Goal: Transaction & Acquisition: Purchase product/service

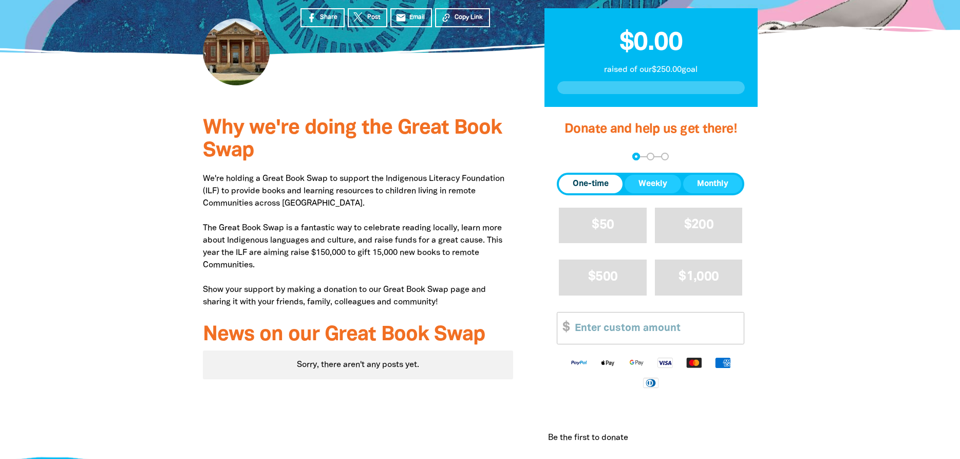
scroll to position [314, 0]
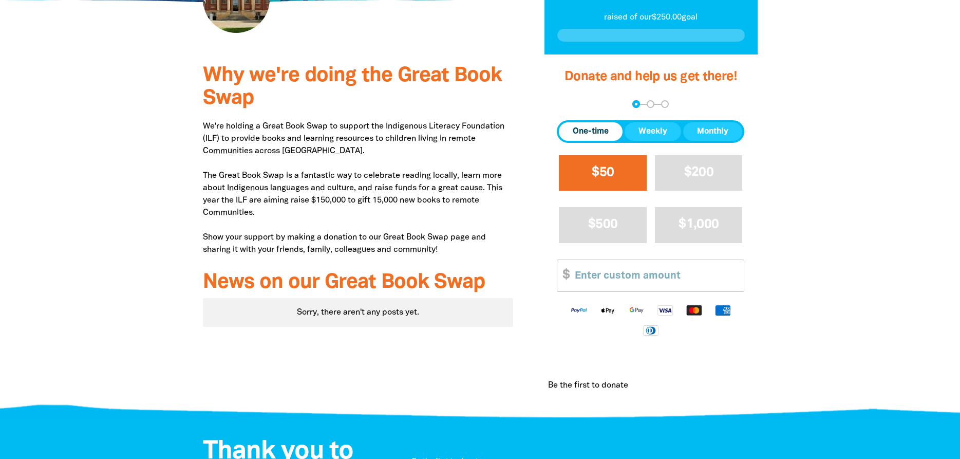
click at [599, 178] on span "$50" at bounding box center [603, 172] width 22 height 12
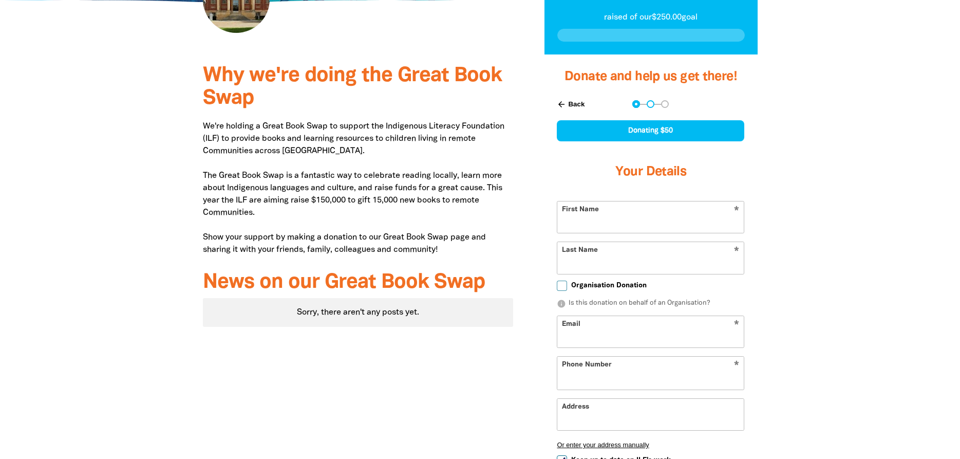
select select "AU"
click at [579, 233] on input "First Name" at bounding box center [650, 216] width 186 height 31
type input "[PERSON_NAME]"
click at [592, 273] on input "Last Name" at bounding box center [650, 257] width 186 height 31
type input "Secomb"
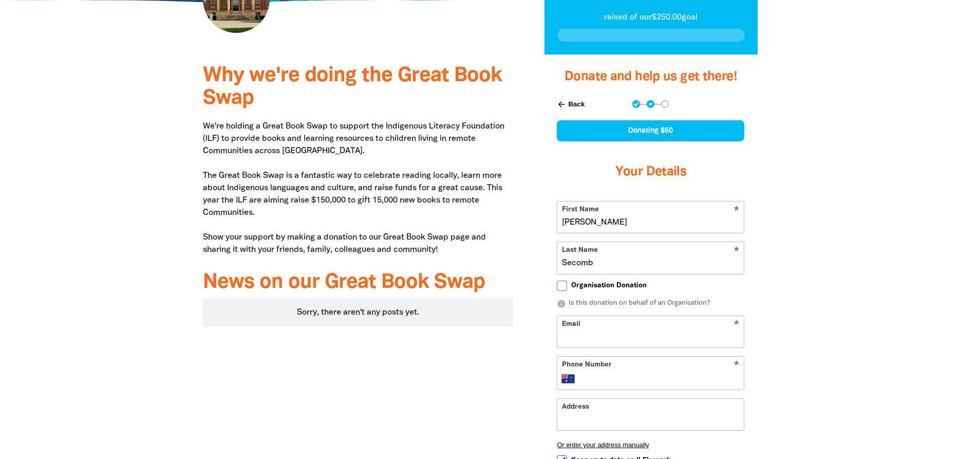
click at [593, 347] on input "Email" at bounding box center [650, 331] width 186 height 31
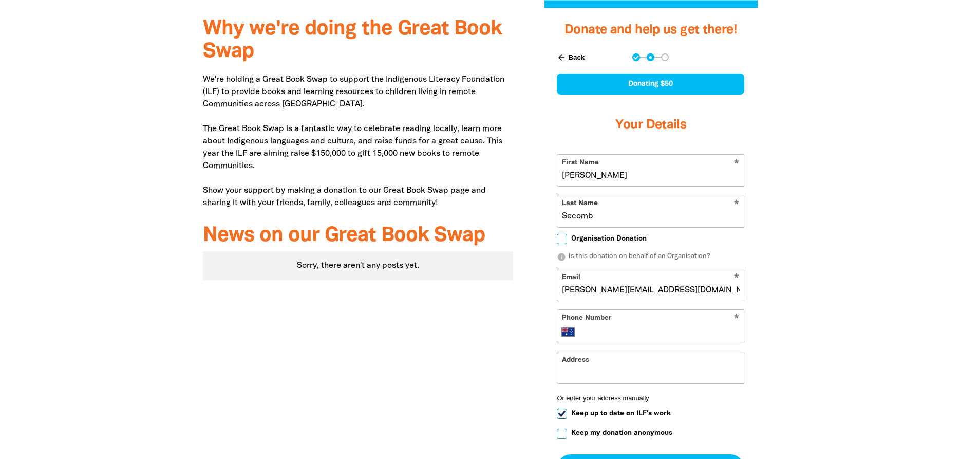
scroll to position [576, 0]
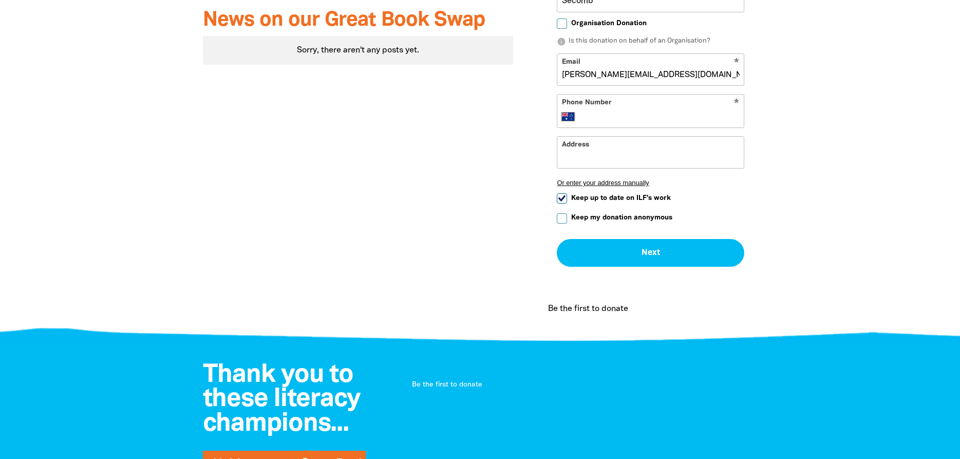
type input "robin.secomb@adelaide.edu.au"
click at [608, 123] on input "Phone Number" at bounding box center [660, 116] width 157 height 12
type input "0421 105 697"
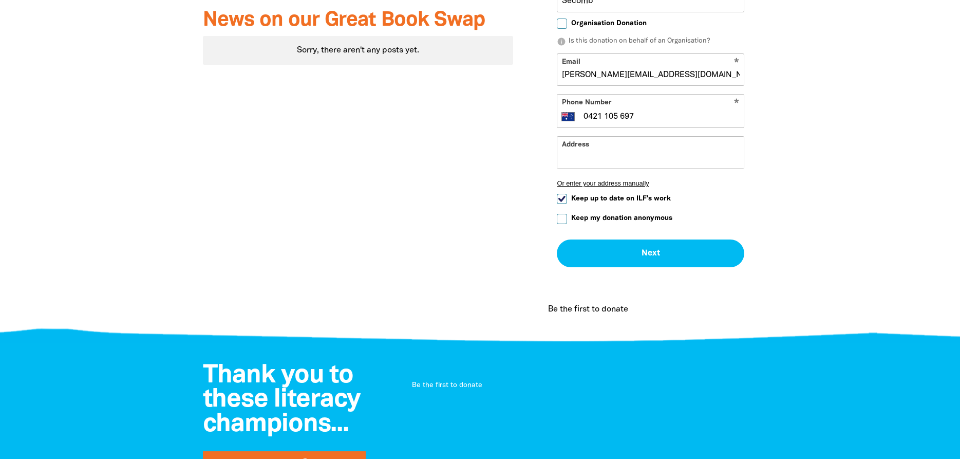
click at [581, 168] on input "Address" at bounding box center [650, 152] width 186 height 31
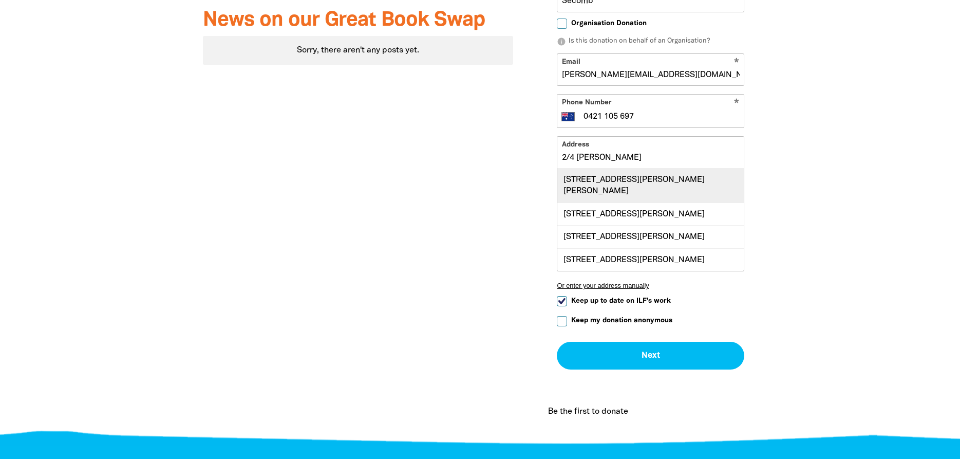
click at [617, 202] on div "Unit 2, 4 Pearson Street, HILTON SA 5033" at bounding box center [650, 185] width 186 height 34
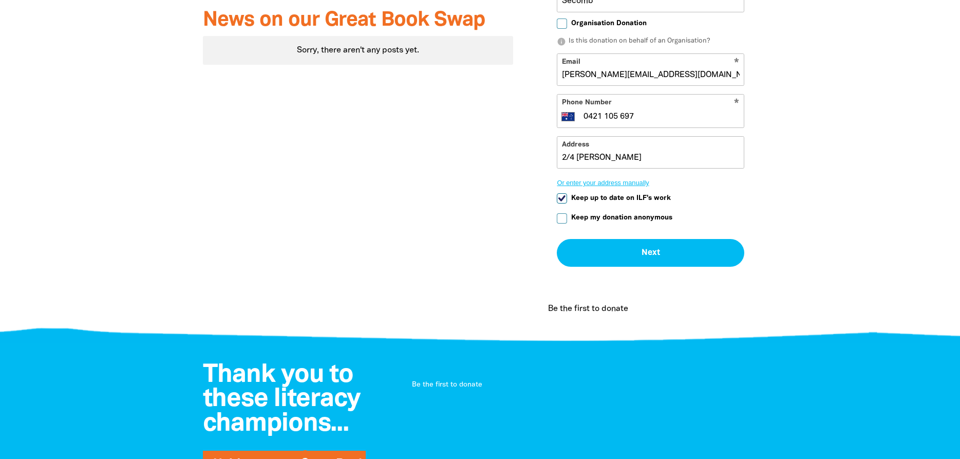
type input "Unit 2, 4 Pearson Street, HILTON SA 5033"
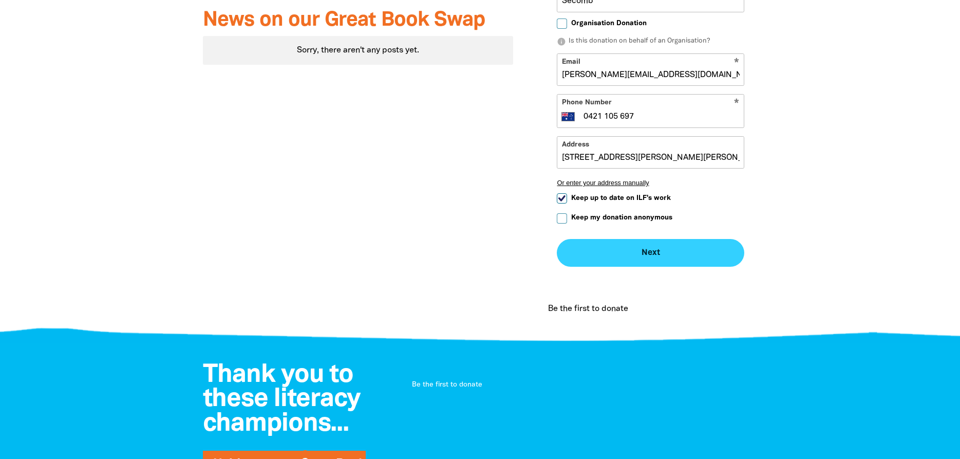
click at [630, 267] on button "Next chevron_right" at bounding box center [650, 253] width 187 height 28
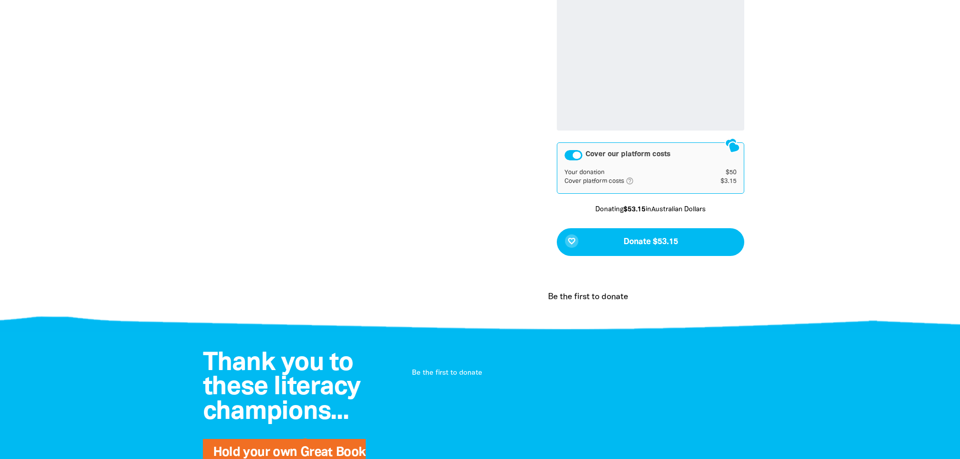
scroll to position [665, 0]
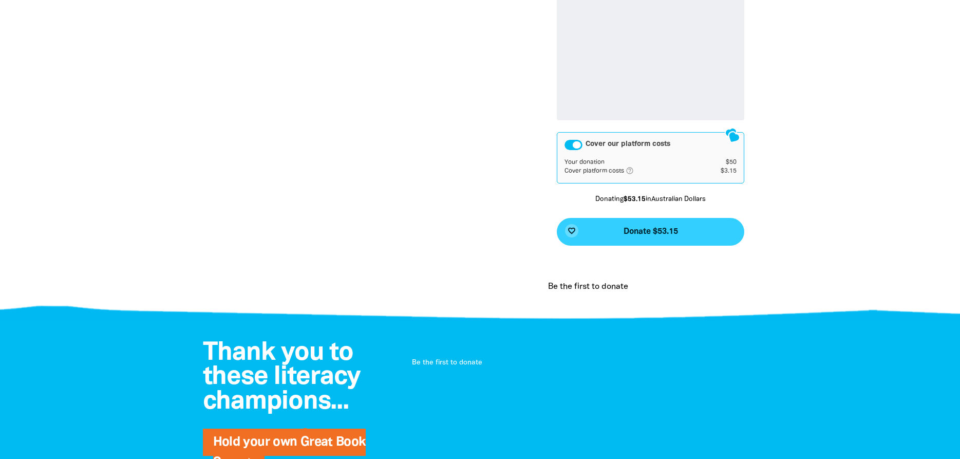
click at [631, 236] on span "Donate $53.15" at bounding box center [650, 231] width 54 height 8
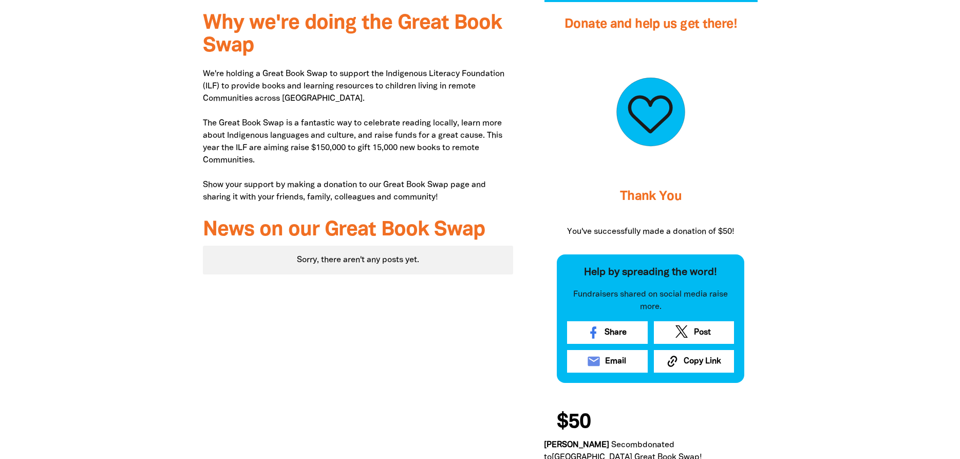
scroll to position [681, 0]
